Goal: Task Accomplishment & Management: Use online tool/utility

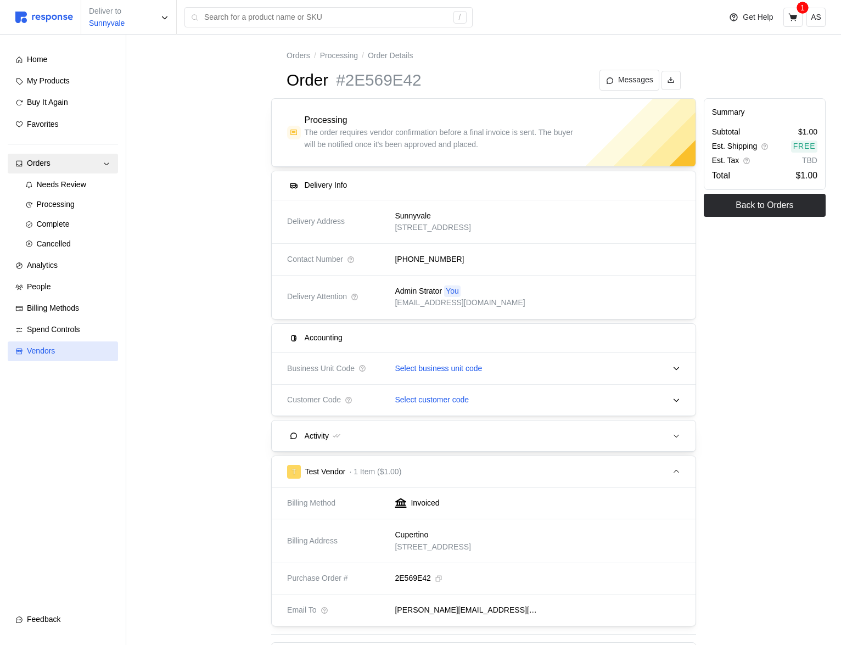
click at [76, 354] on div "Vendors" at bounding box center [68, 351] width 83 height 12
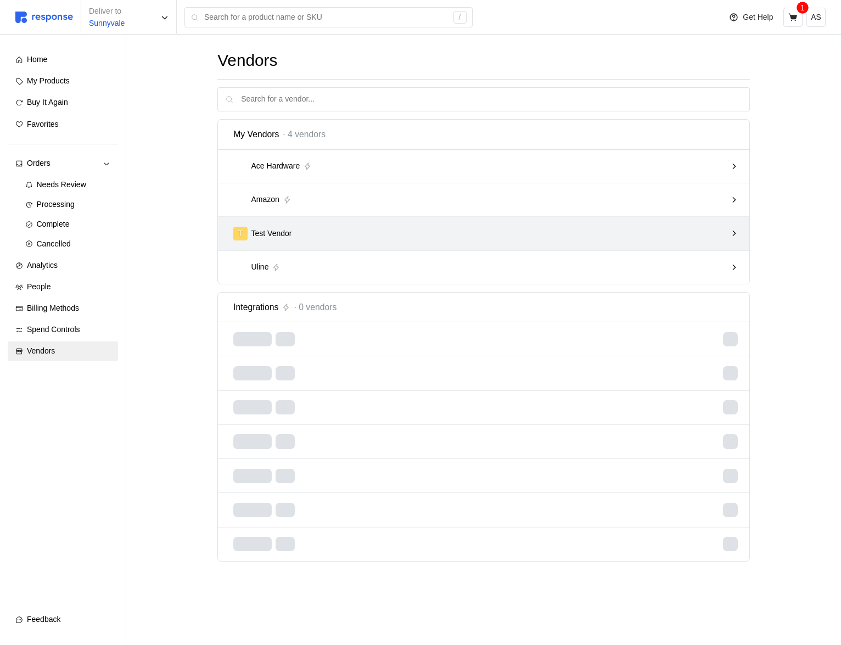
click at [380, 231] on div "T Test Vendor" at bounding box center [479, 234] width 493 height 14
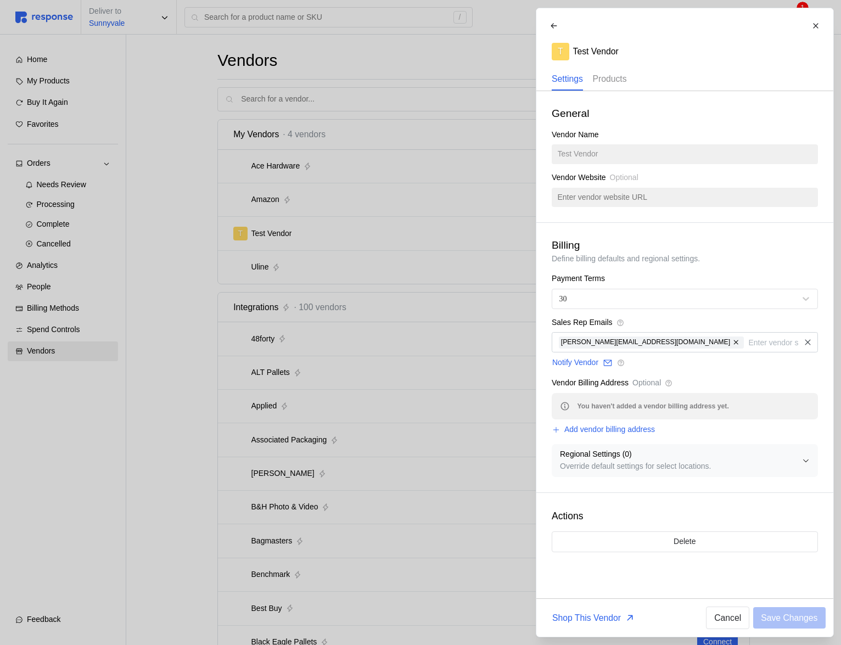
click at [614, 79] on p "Products" at bounding box center [609, 79] width 34 height 14
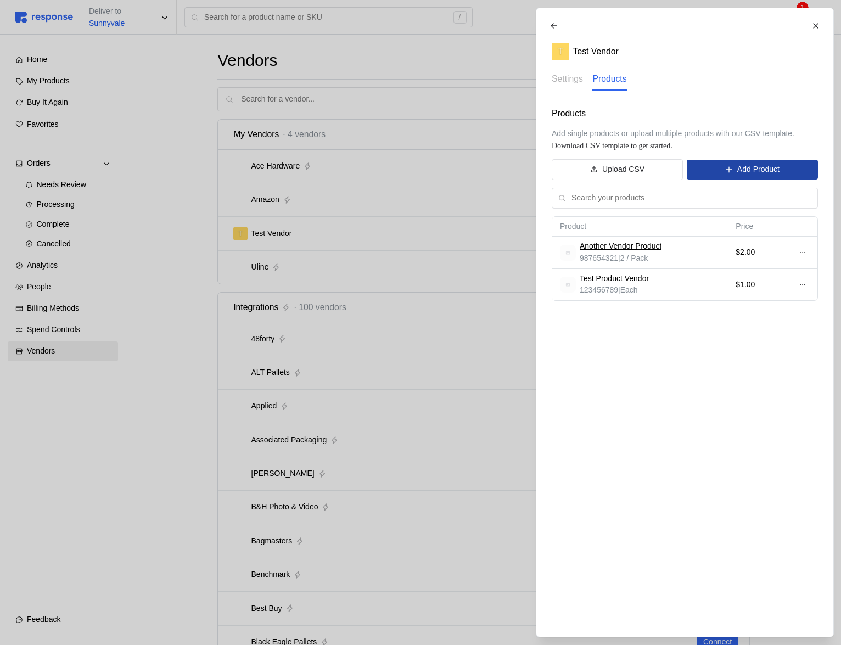
click at [769, 168] on p "Add Product" at bounding box center [758, 170] width 42 height 12
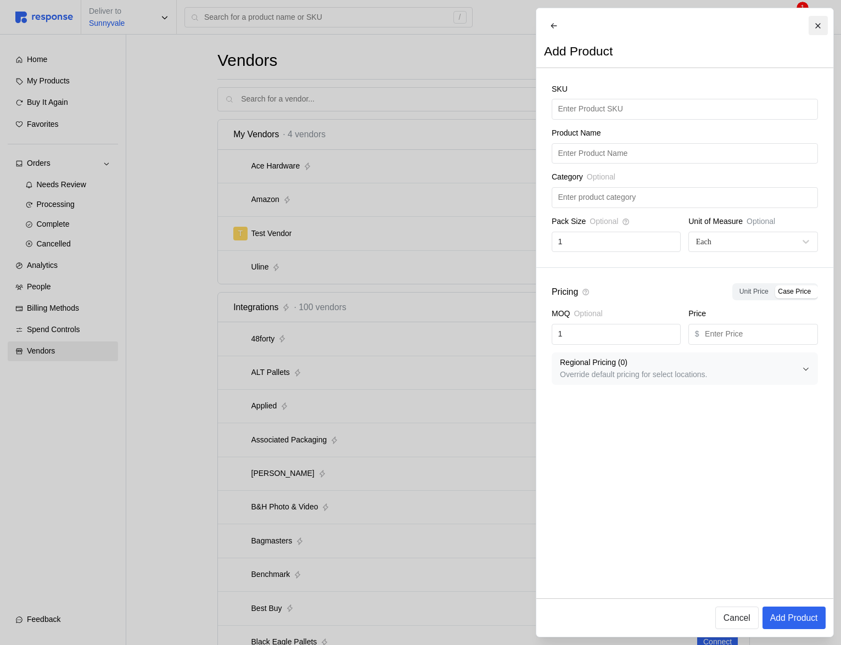
click at [817, 27] on icon at bounding box center [818, 26] width 8 height 8
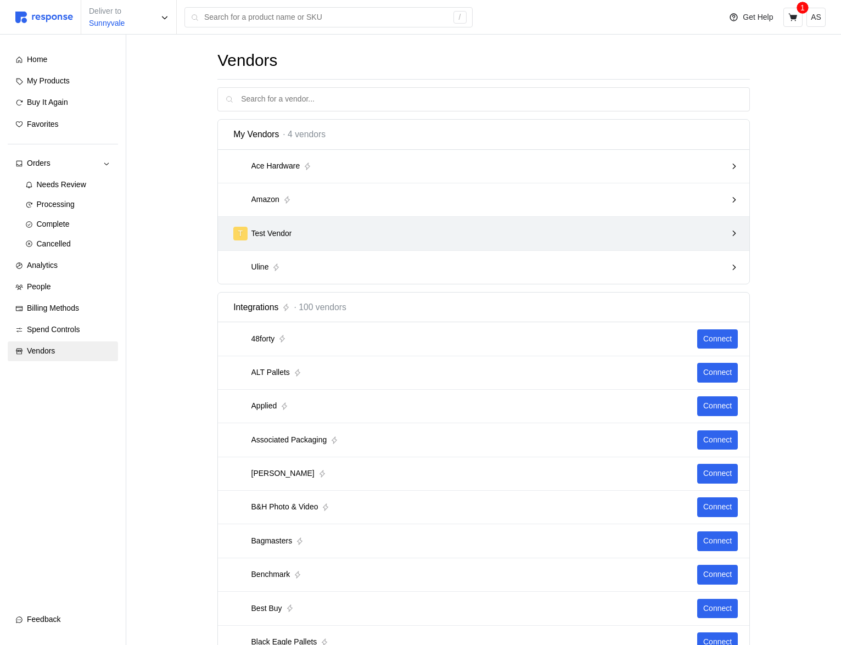
click at [553, 237] on div "T Test Vendor" at bounding box center [479, 234] width 493 height 14
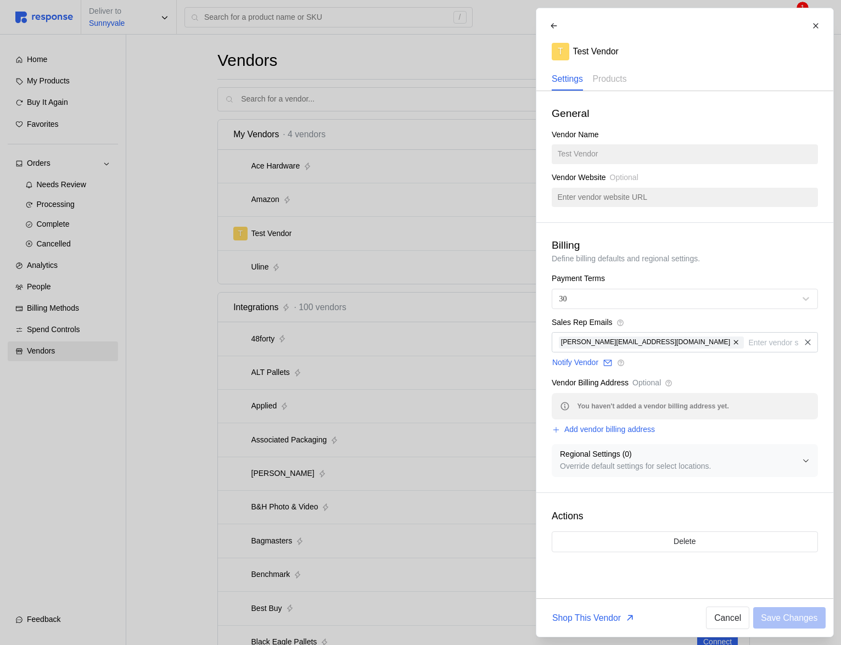
click at [400, 293] on div at bounding box center [420, 322] width 841 height 645
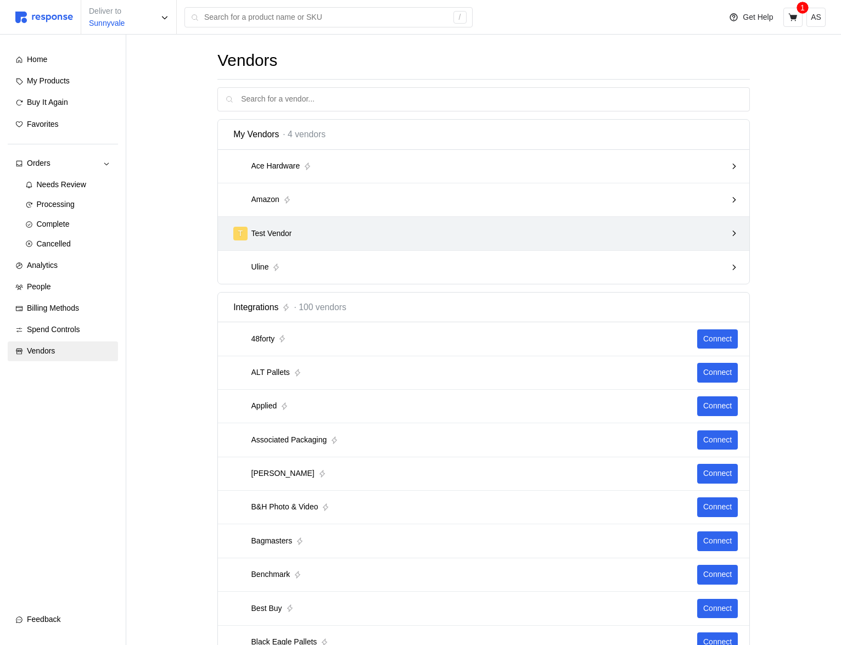
click at [414, 227] on div "T Test Vendor" at bounding box center [479, 234] width 493 height 14
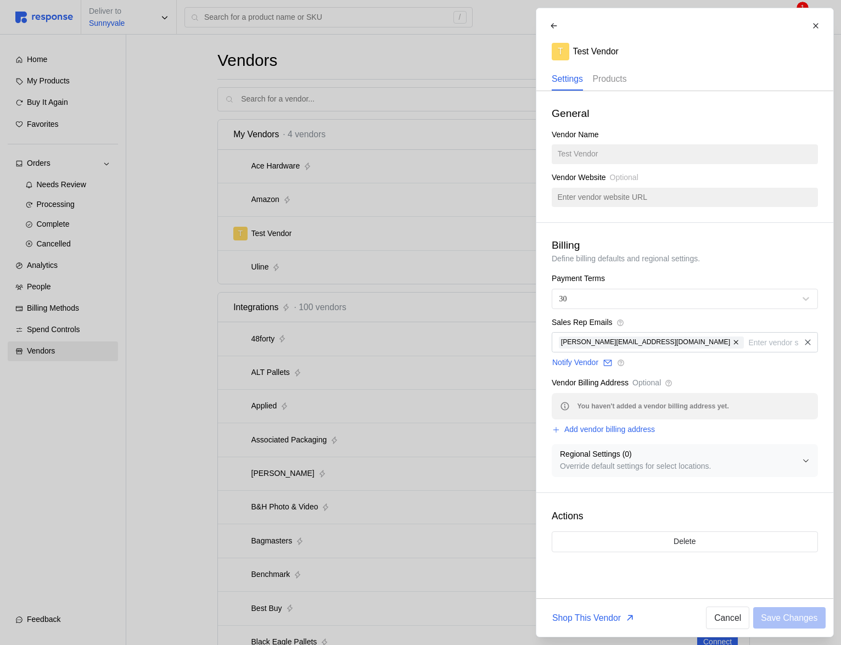
click at [603, 81] on p "Products" at bounding box center [609, 79] width 34 height 14
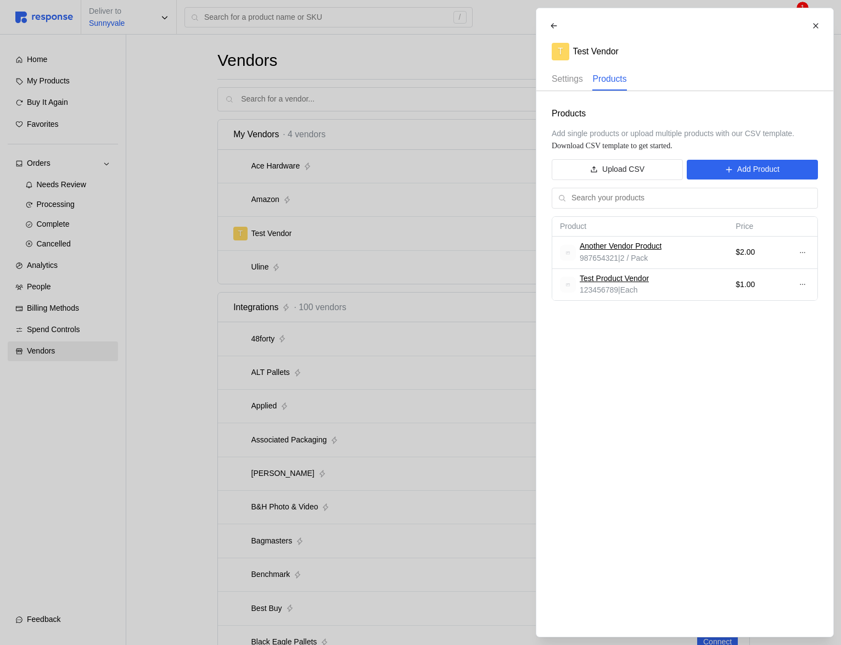
click at [567, 78] on p "Settings" at bounding box center [567, 79] width 31 height 14
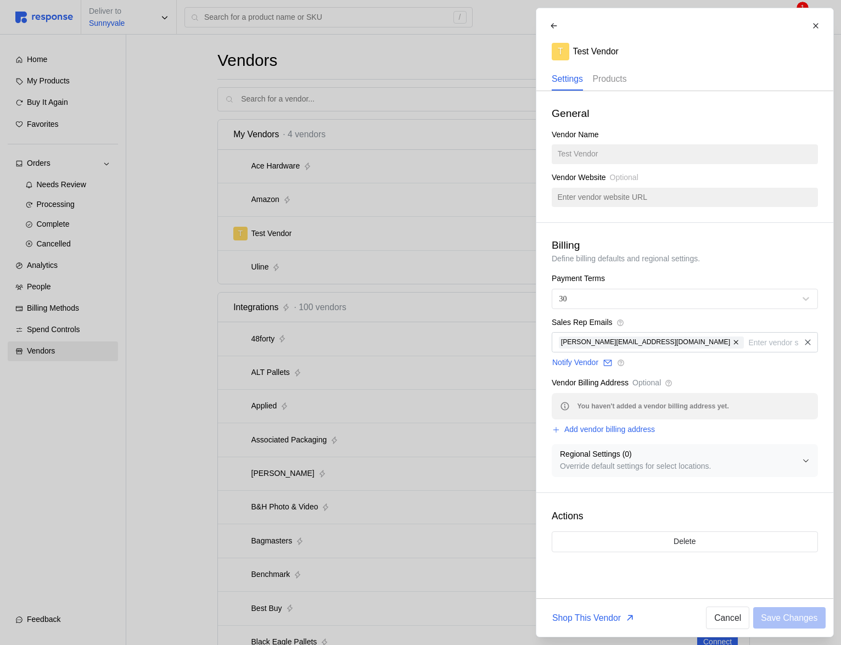
click at [601, 80] on p "Products" at bounding box center [609, 79] width 34 height 14
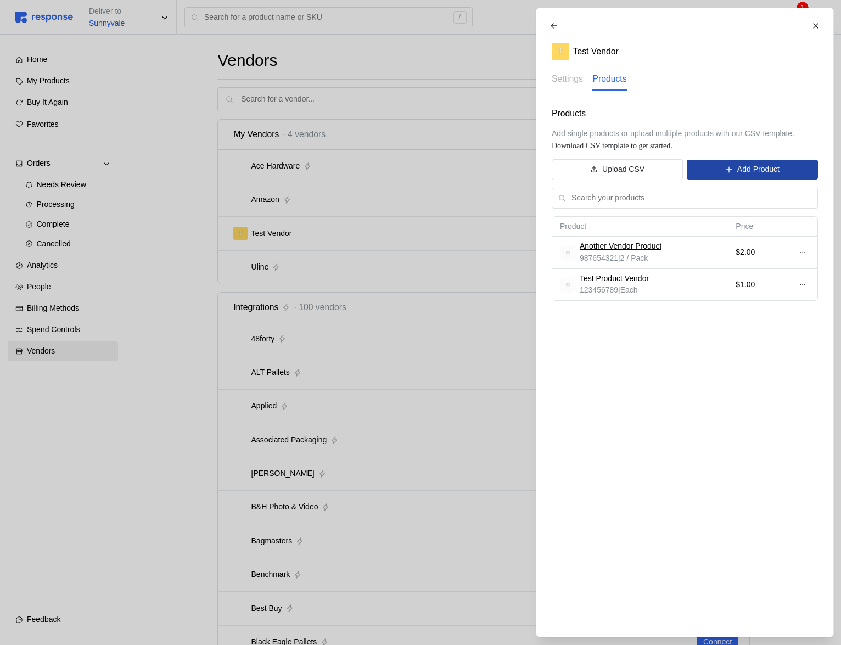
click at [739, 165] on p "Add Product" at bounding box center [758, 170] width 42 height 12
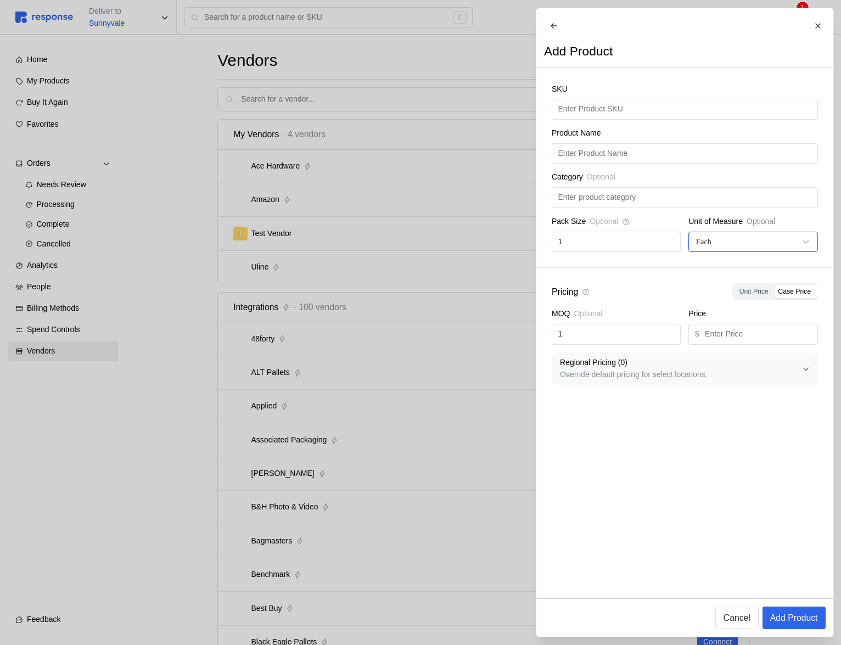
click at [773, 241] on div "Each" at bounding box center [753, 242] width 129 height 20
click at [751, 220] on div "SKU Product Name Category Optional Pack Size Optional 1 Unit of Measure Optiona…" at bounding box center [684, 168] width 297 height 200
click at [287, 439] on div at bounding box center [420, 322] width 841 height 645
